Goal: Information Seeking & Learning: Learn about a topic

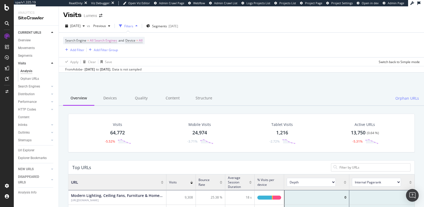
scroll to position [159, 346]
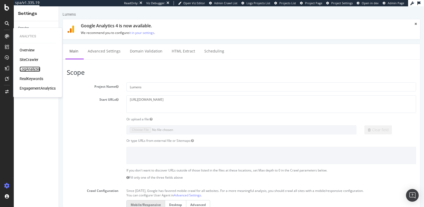
click at [32, 69] on div "LogAnalyzer" at bounding box center [30, 69] width 21 height 5
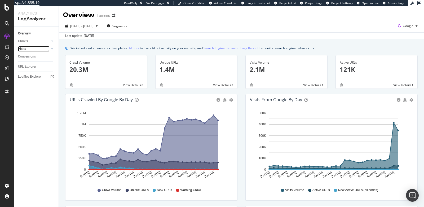
click at [27, 50] on link "Visits" at bounding box center [34, 49] width 32 height 6
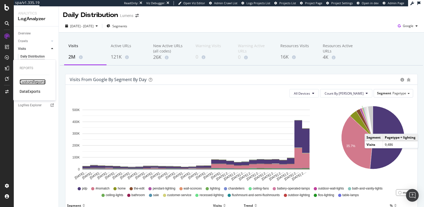
click at [26, 81] on div "CustomReports" at bounding box center [33, 81] width 26 height 5
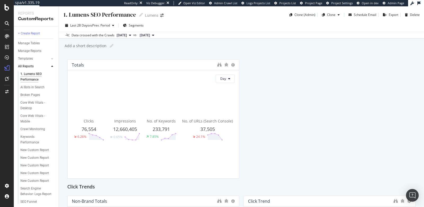
click at [34, 90] on div "AI Bots in Search" at bounding box center [38, 87] width 41 height 8
click at [38, 88] on div "AI Bots in Search" at bounding box center [32, 88] width 24 height 6
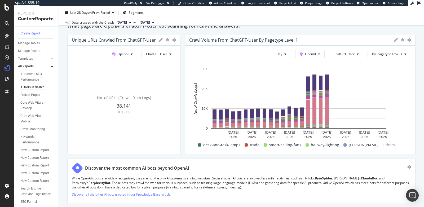
scroll to position [540, 0]
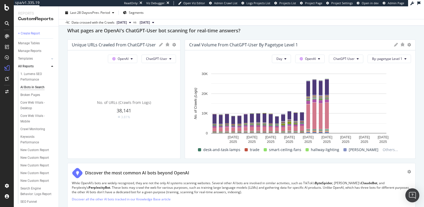
click at [411, 195] on img "Open Intercom Messenger" at bounding box center [412, 195] width 7 height 7
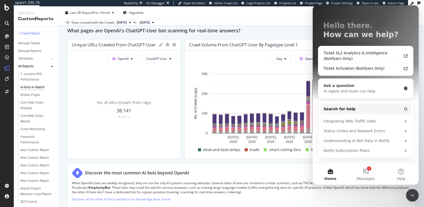
scroll to position [23, 0]
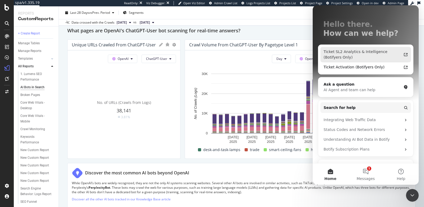
click at [361, 51] on div "Ticket SL2 Analytics & Intelligence (Botifyers Only)" at bounding box center [363, 54] width 78 height 11
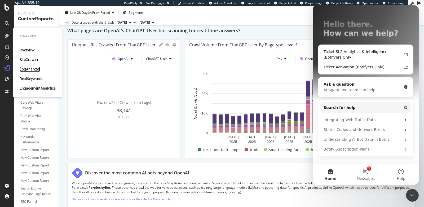
click at [29, 71] on div "LogAnalyzer" at bounding box center [30, 69] width 21 height 5
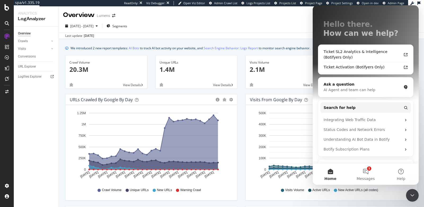
click at [411, 196] on icon "Close Intercom Messenger" at bounding box center [412, 195] width 6 height 6
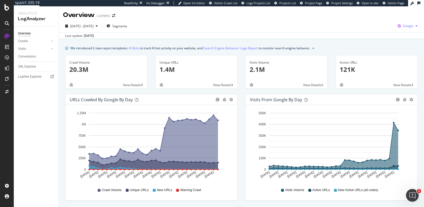
click at [403, 26] on span "Google" at bounding box center [408, 26] width 11 height 5
click at [374, 29] on span "OpenAI" at bounding box center [377, 31] width 20 height 5
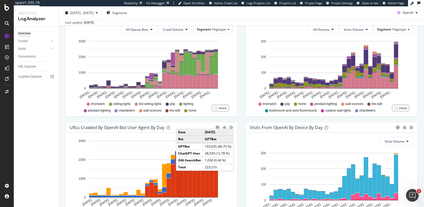
scroll to position [194, 0]
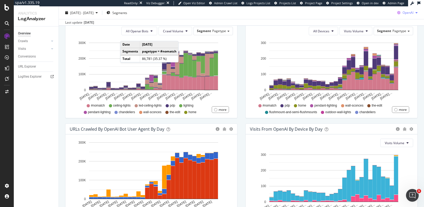
click at [403, 15] on span "OpenAI" at bounding box center [408, 12] width 11 height 5
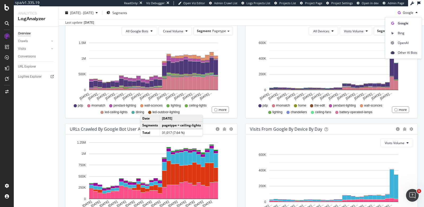
scroll to position [240, 0]
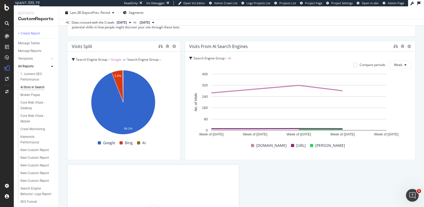
scroll to position [894, 0]
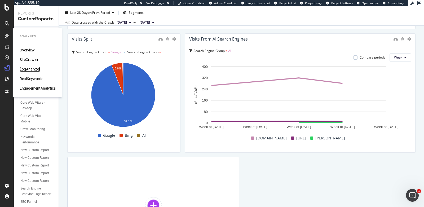
click at [39, 69] on div "LogAnalyzer" at bounding box center [30, 69] width 21 height 5
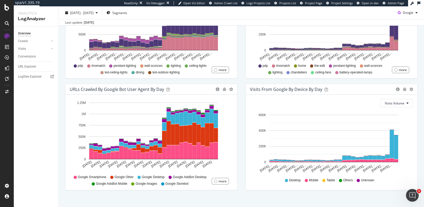
scroll to position [234, 0]
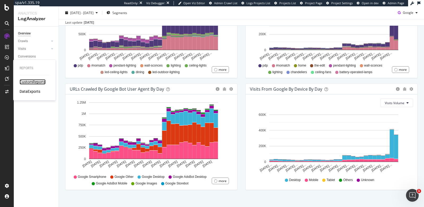
click at [27, 82] on div "CustomReports" at bounding box center [33, 81] width 26 height 5
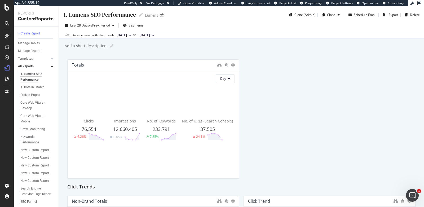
scroll to position [17, 0]
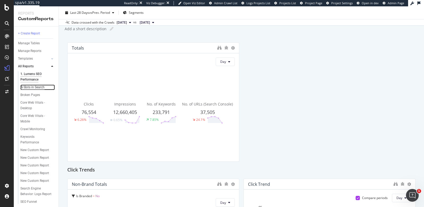
click at [31, 87] on div "AI Bots in Search" at bounding box center [32, 88] width 24 height 6
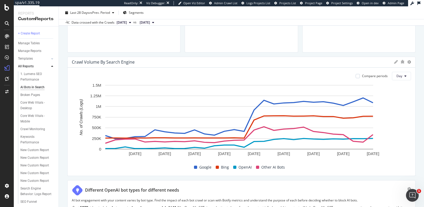
scroll to position [184, 0]
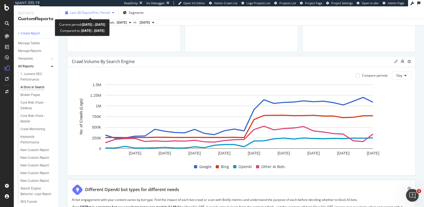
click at [90, 12] on span "vs Prev. Period" at bounding box center [99, 12] width 21 height 5
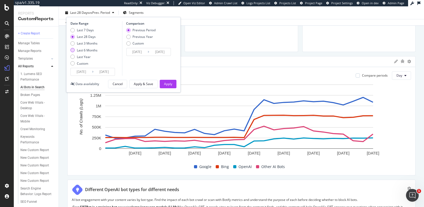
click at [84, 51] on div "Last 6 Months" at bounding box center [87, 50] width 21 height 5
type input "2025/02/12"
type input "2024/08/14"
type input "2025/02/11"
click at [168, 83] on div "Apply" at bounding box center [168, 84] width 8 height 5
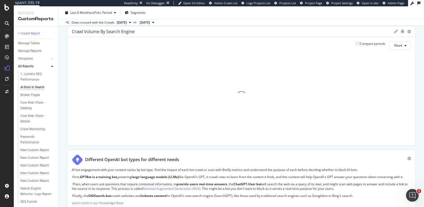
scroll to position [214, 0]
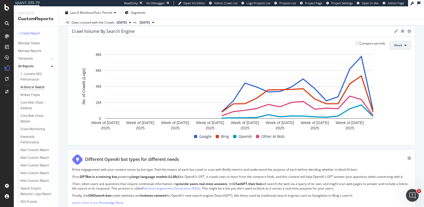
click at [394, 41] on button "Week" at bounding box center [400, 45] width 21 height 8
click at [392, 66] on span "Week" at bounding box center [395, 64] width 10 height 5
click at [398, 43] on button "Week" at bounding box center [400, 45] width 21 height 8
click at [391, 72] on div "Month" at bounding box center [395, 75] width 18 height 8
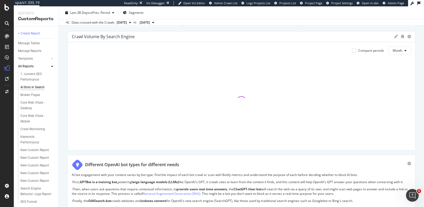
scroll to position [208, 0]
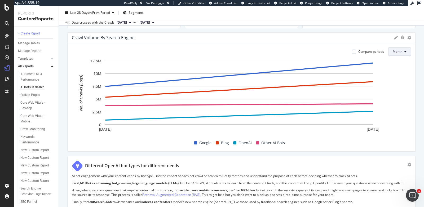
click at [393, 52] on span "Month" at bounding box center [398, 51] width 10 height 5
click at [392, 63] on span "Day" at bounding box center [394, 61] width 10 height 5
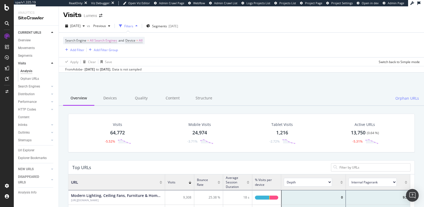
scroll to position [2, 0]
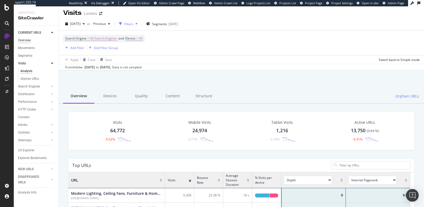
click at [26, 41] on div "Overview" at bounding box center [24, 41] width 13 height 6
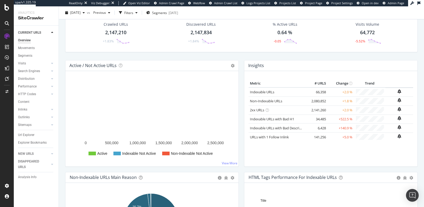
scroll to position [25, 0]
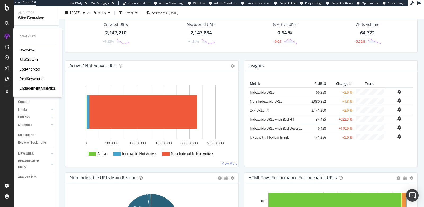
click at [30, 68] on div "LogAnalyzer" at bounding box center [30, 69] width 21 height 5
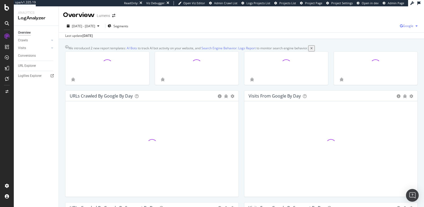
click at [400, 28] on icon "button" at bounding box center [401, 25] width 3 height 3
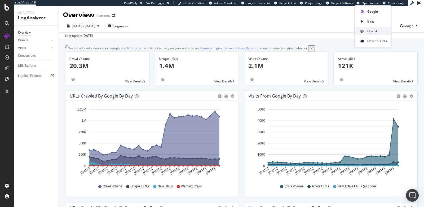
click at [378, 32] on span "OpenAI" at bounding box center [377, 31] width 20 height 5
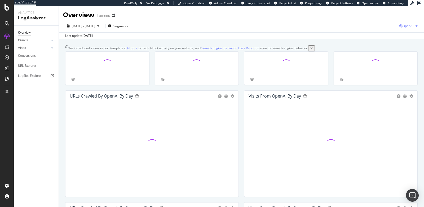
click at [399, 28] on icon "button" at bounding box center [400, 25] width 3 height 3
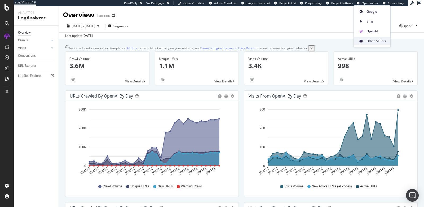
click at [374, 40] on span "Other AI Bots" at bounding box center [377, 41] width 20 height 5
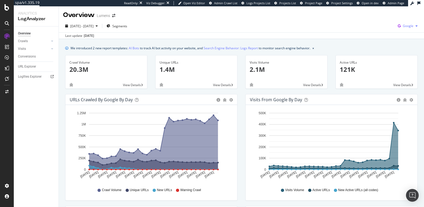
click at [403, 25] on span "Google" at bounding box center [408, 26] width 11 height 5
click at [377, 40] on span "Other AI Bots" at bounding box center [377, 41] width 20 height 5
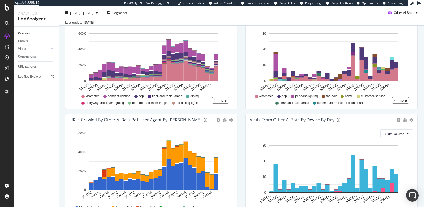
scroll to position [177, 0]
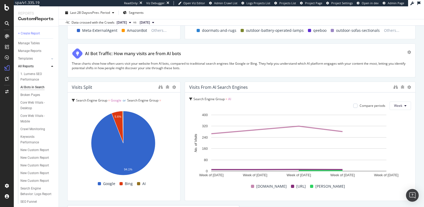
scroll to position [847, 0]
